Goal: Check status: Check status

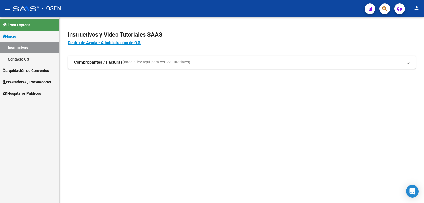
click at [19, 66] on link "Liquidación de Convenios" at bounding box center [29, 70] width 59 height 11
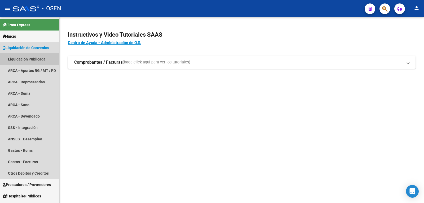
click at [28, 55] on link "Liquidación Publicada" at bounding box center [29, 58] width 59 height 11
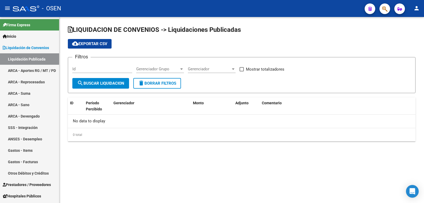
checkbox input "true"
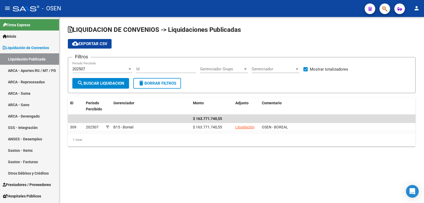
click at [203, 156] on div "LIQUIDACION DE CONVENIOS -> Liquidaciones Publicadas cloud_download Exportar CS…" at bounding box center [241, 90] width 364 height 146
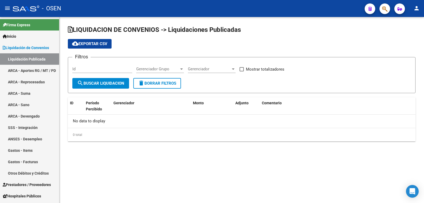
checkbox input "true"
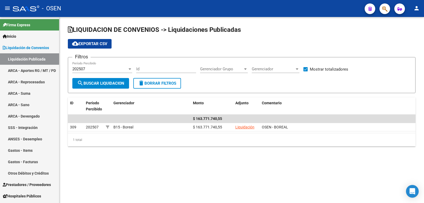
click at [193, 185] on mat-sidenav-content "LIQUIDACION DE CONVENIOS -> Liquidaciones Publicadas cloud_download Exportar CS…" at bounding box center [241, 110] width 364 height 186
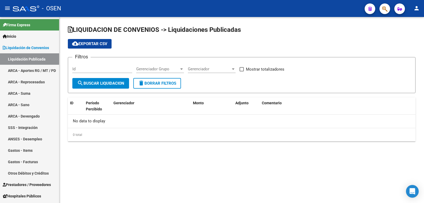
checkbox input "true"
